Goal: Transaction & Acquisition: Book appointment/travel/reservation

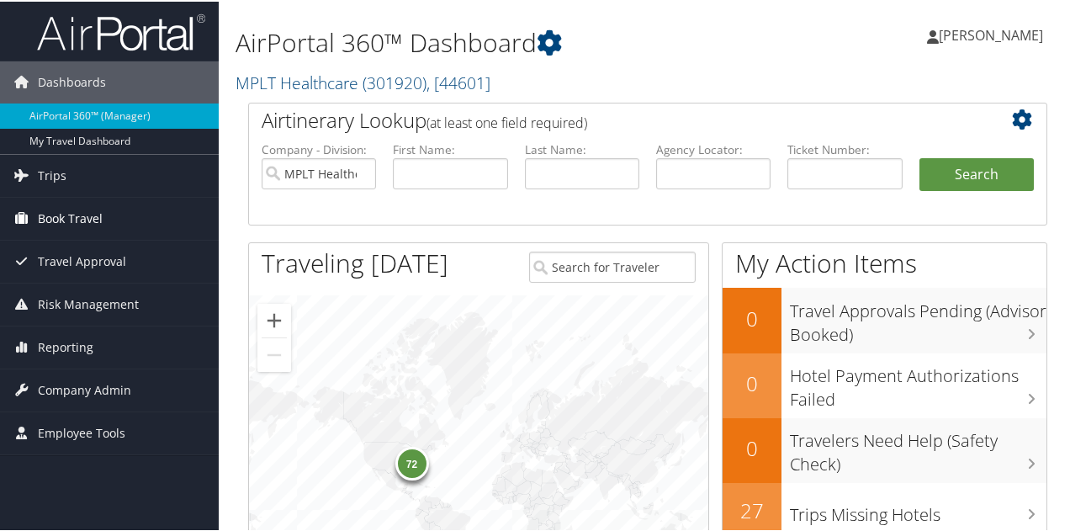
click at [59, 221] on span "Book Travel" at bounding box center [70, 217] width 65 height 42
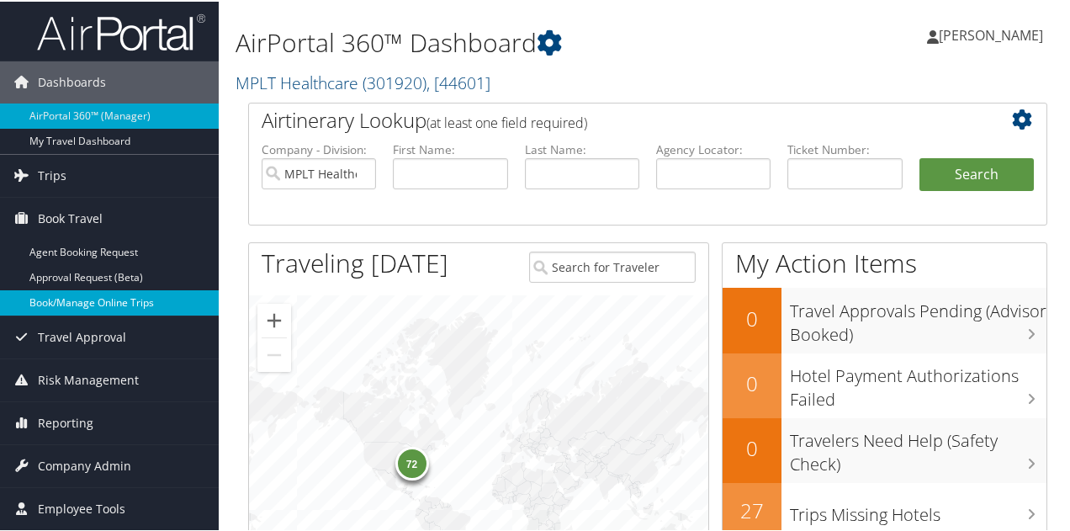
click at [73, 306] on link "Book/Manage Online Trips" at bounding box center [109, 300] width 219 height 25
